Goal: Task Accomplishment & Management: Use online tool/utility

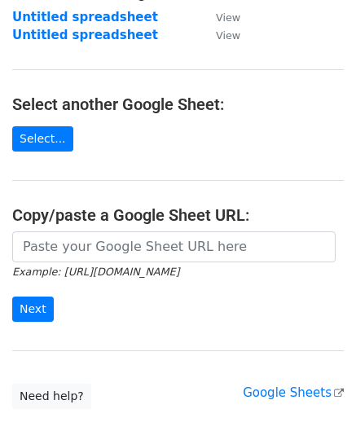
scroll to position [163, 0]
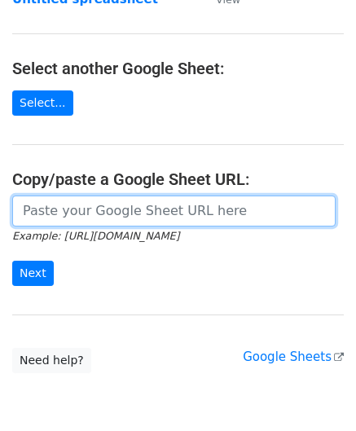
click at [134, 206] on input "url" at bounding box center [174, 211] width 324 height 31
paste input "[URL][DOMAIN_NAME]"
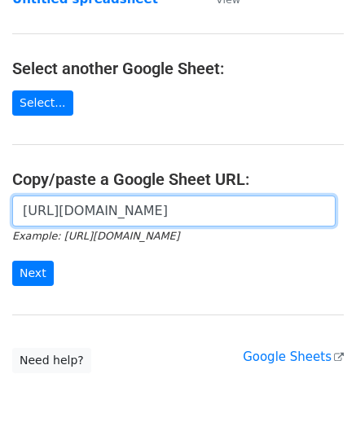
scroll to position [0, 358]
type input "[URL][DOMAIN_NAME]"
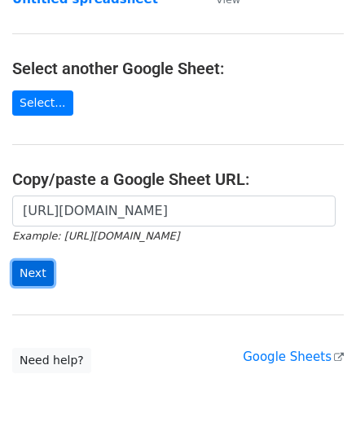
click at [24, 270] on input "Next" at bounding box center [33, 273] width 42 height 25
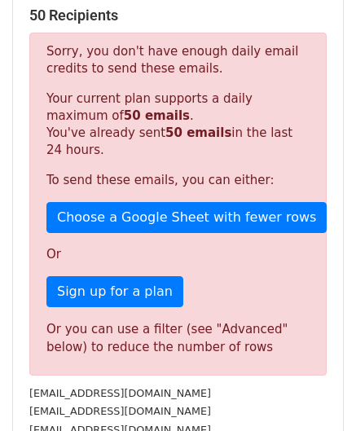
scroll to position [550, 0]
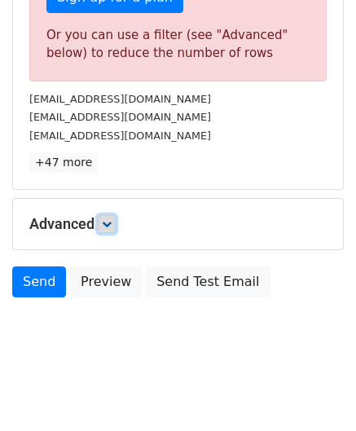
click at [105, 219] on icon at bounding box center [107, 224] width 10 height 10
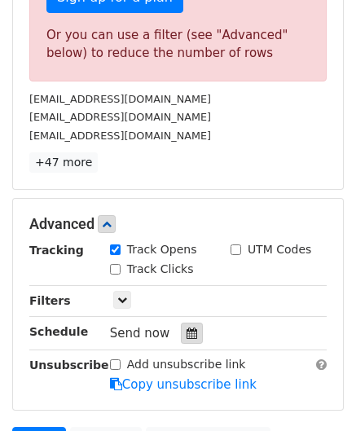
click at [187, 330] on icon at bounding box center [192, 333] width 11 height 11
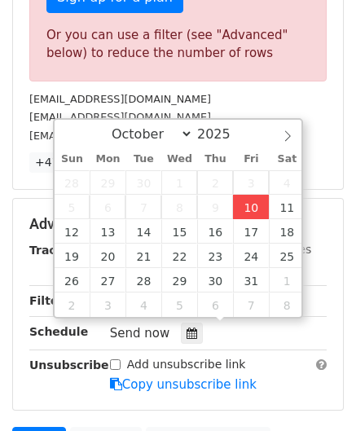
type input "2025-10-10 12:00"
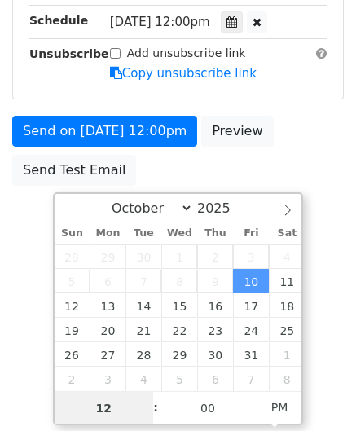
paste input "0"
type input "10"
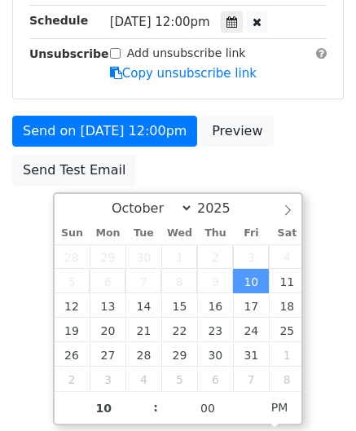
type input "2025-10-10 22:00"
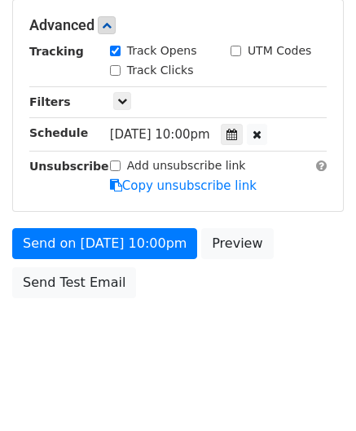
scroll to position [747, 0]
